Goal: Information Seeking & Learning: Learn about a topic

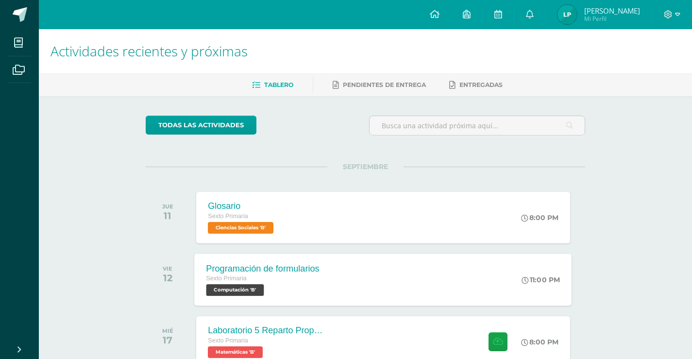
click at [437, 280] on div "Programación de formularios Sexto Primaria Computación 'B' 11:00 PM Programació…" at bounding box center [383, 279] width 377 height 52
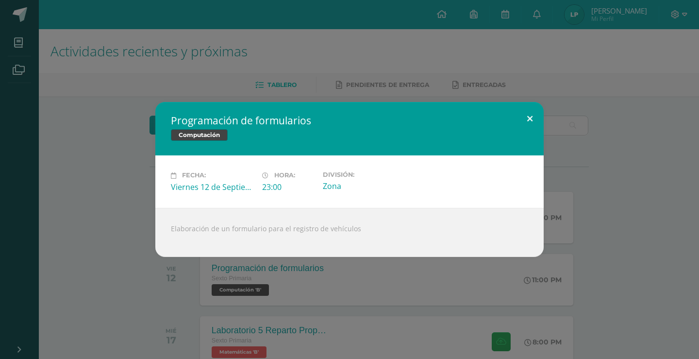
click at [519, 126] on button at bounding box center [530, 118] width 28 height 33
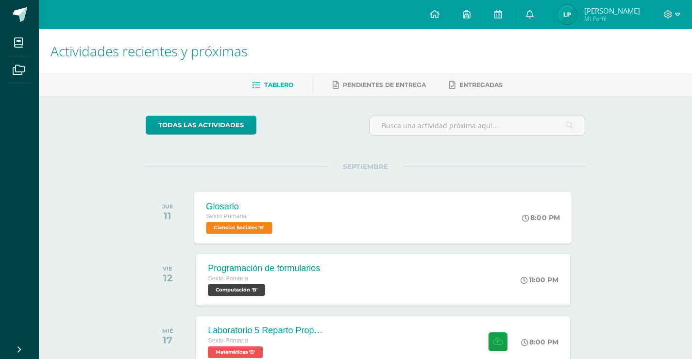
click at [422, 203] on div "Glosario Sexto Primaria Ciencias Sociales 'B' 8:00 PM Glosario Ciencias Sociale…" at bounding box center [383, 217] width 377 height 52
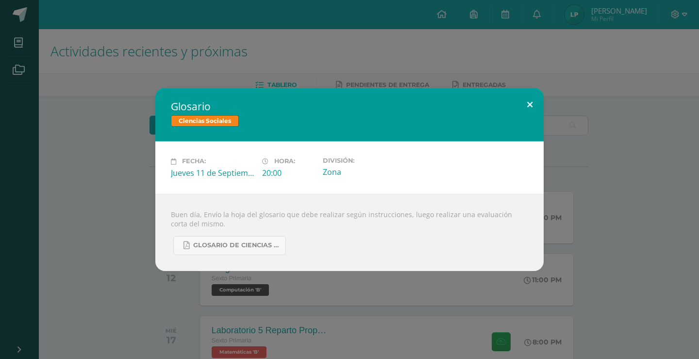
click at [529, 96] on button at bounding box center [530, 104] width 28 height 33
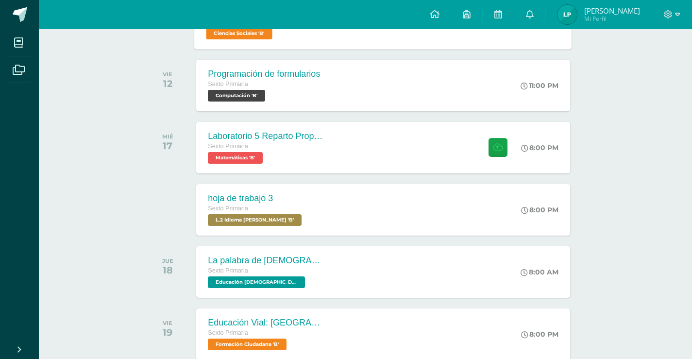
scroll to position [243, 0]
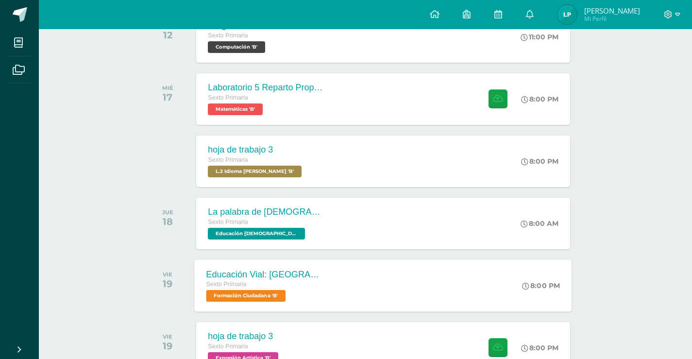
click at [342, 276] on div "Educación Vial: [GEOGRAPHIC_DATA] Sexto Primaria Formación Ciudadana 'B' 8:00 P…" at bounding box center [383, 285] width 377 height 52
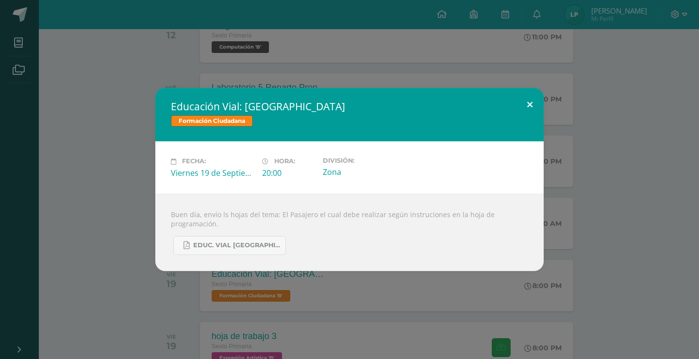
click at [528, 97] on button at bounding box center [530, 104] width 28 height 33
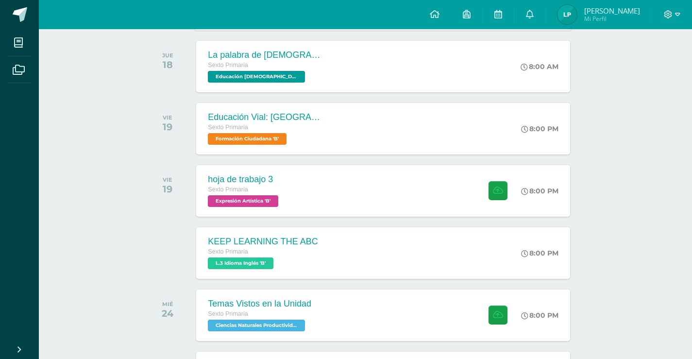
scroll to position [388, 0]
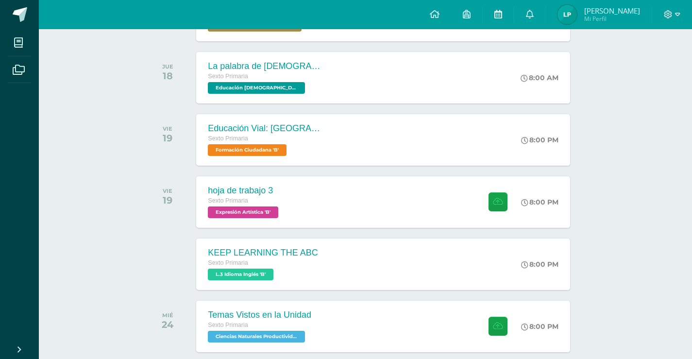
click at [491, 19] on link at bounding box center [497, 14] width 31 height 29
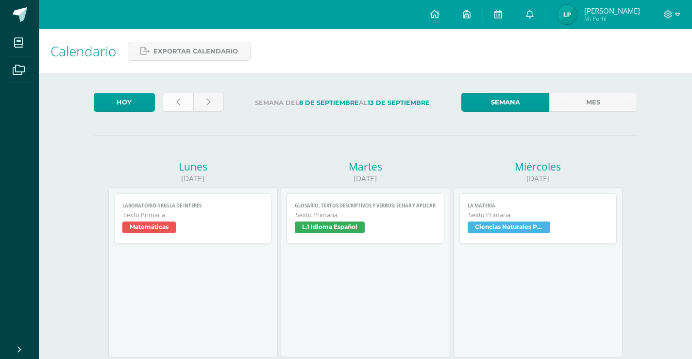
click at [183, 101] on link at bounding box center [178, 102] width 31 height 19
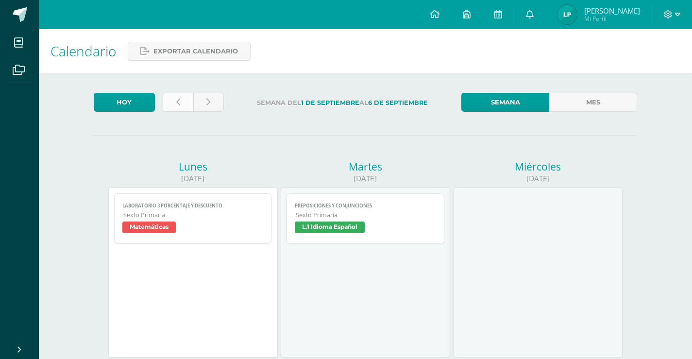
click at [174, 94] on link at bounding box center [178, 102] width 31 height 19
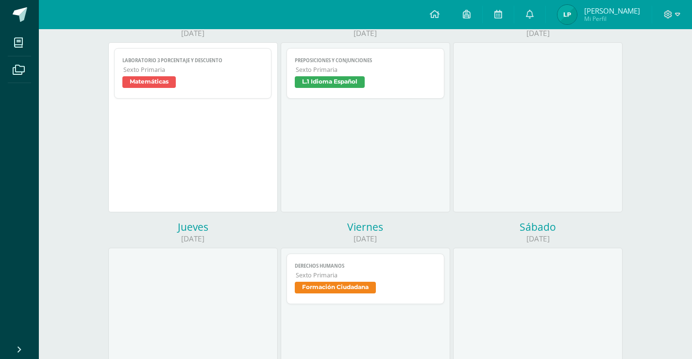
scroll to position [146, 0]
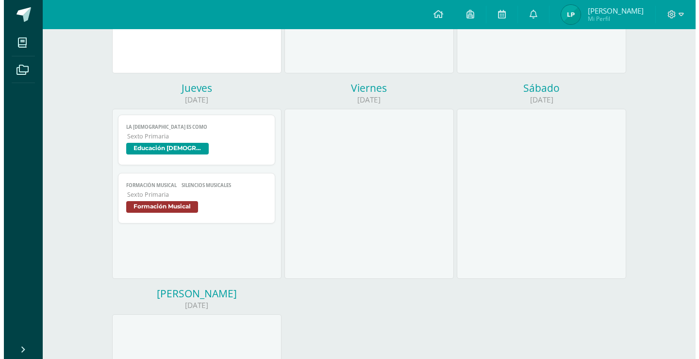
scroll to position [291, 0]
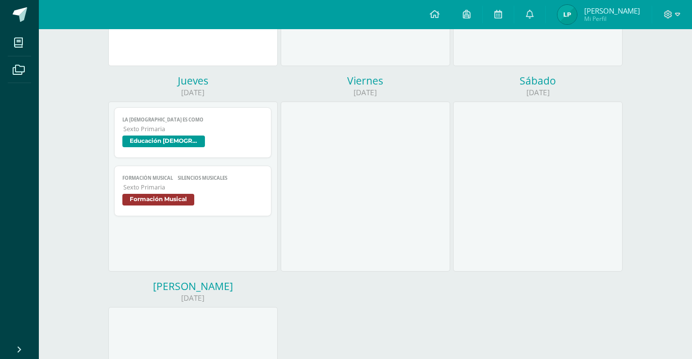
click at [227, 176] on span "FORMACIÓN MUSICAL  SILENCIOS MUSICALES" at bounding box center [192, 178] width 141 height 6
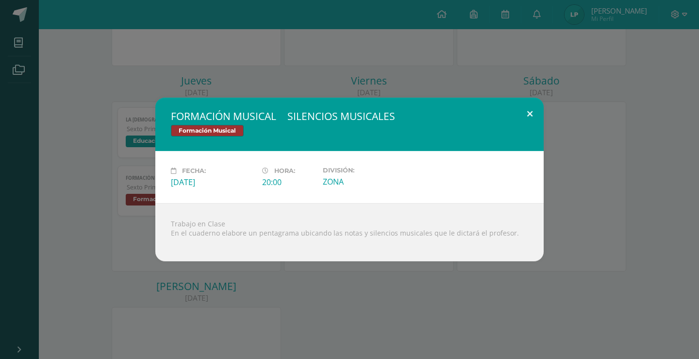
click at [531, 106] on button at bounding box center [530, 114] width 28 height 33
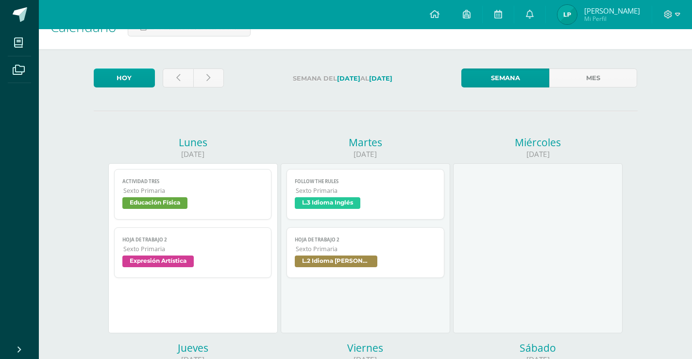
scroll to position [0, 0]
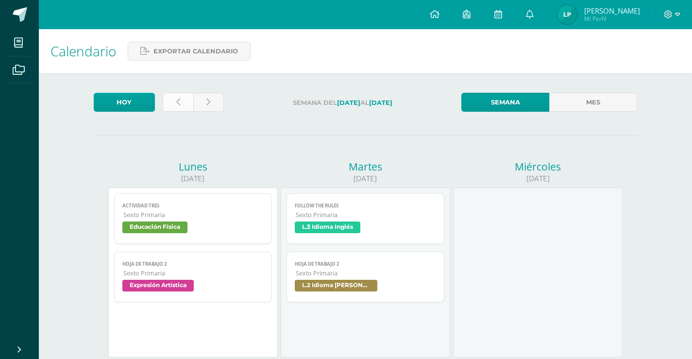
click at [181, 99] on link at bounding box center [178, 102] width 31 height 19
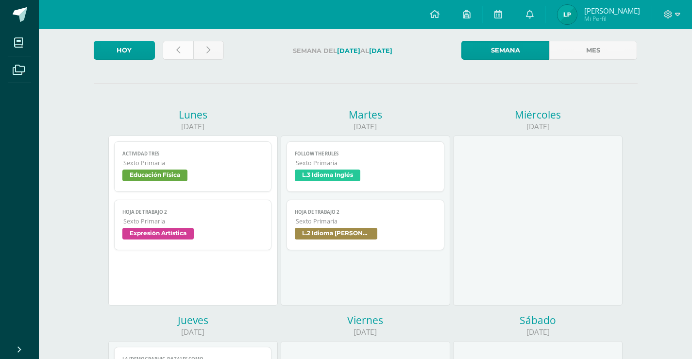
scroll to position [146, 0]
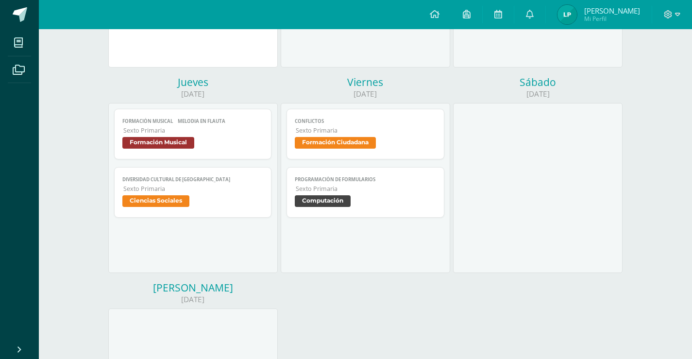
scroll to position [291, 0]
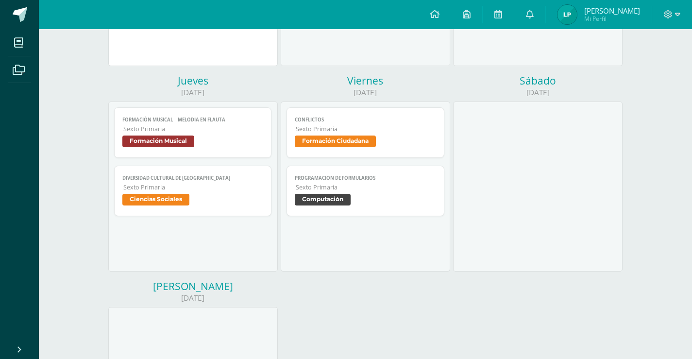
click at [193, 145] on span "Formación Musical" at bounding box center [158, 141] width 72 height 12
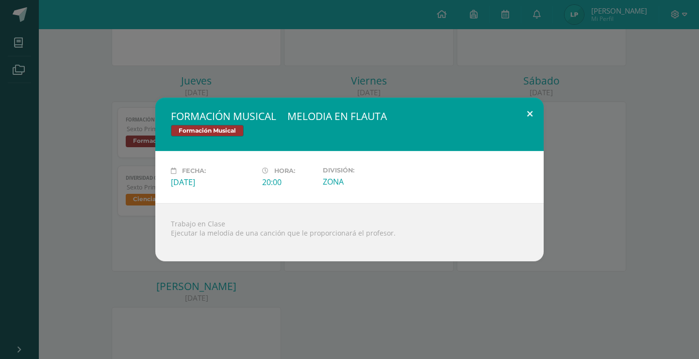
click at [526, 107] on button at bounding box center [530, 114] width 28 height 33
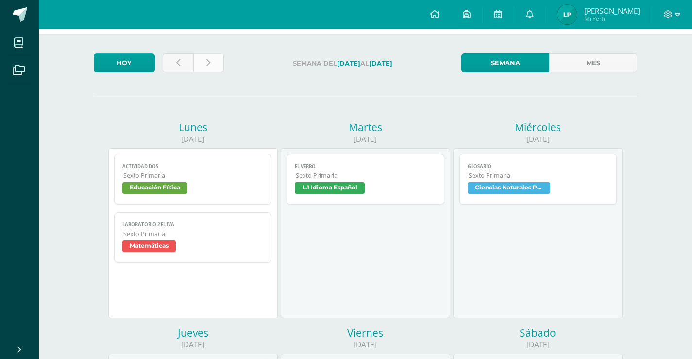
scroll to position [0, 0]
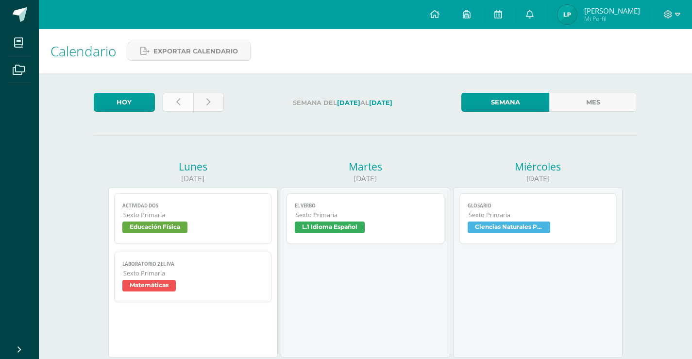
click at [186, 99] on link at bounding box center [178, 102] width 31 height 19
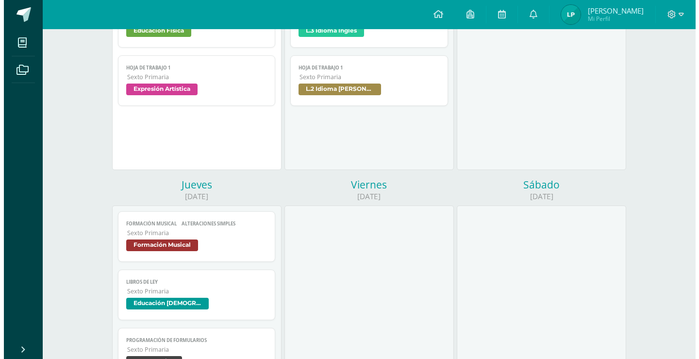
scroll to position [194, 0]
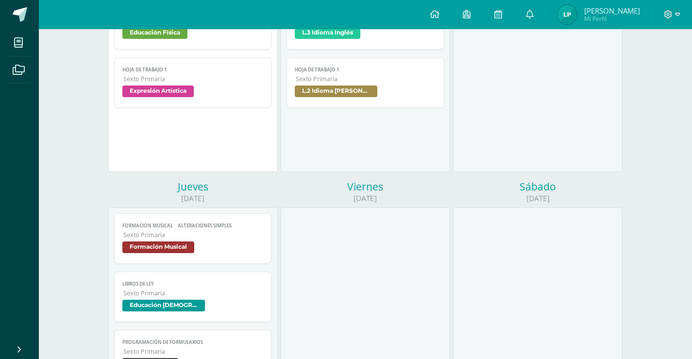
click at [187, 253] on span "Formación Musical" at bounding box center [158, 247] width 72 height 12
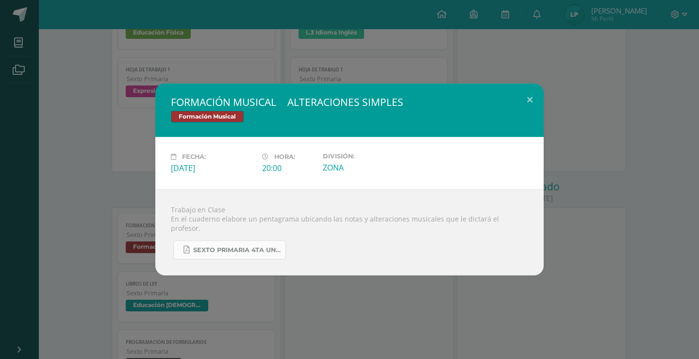
click at [272, 250] on link "SEXTO PRIMARIA 4TA UNIDAD.pdf" at bounding box center [229, 249] width 113 height 19
click at [236, 247] on span "SEXTO PRIMARIA 4TA UNIDAD.pdf" at bounding box center [236, 250] width 87 height 8
